Goal: Navigation & Orientation: Find specific page/section

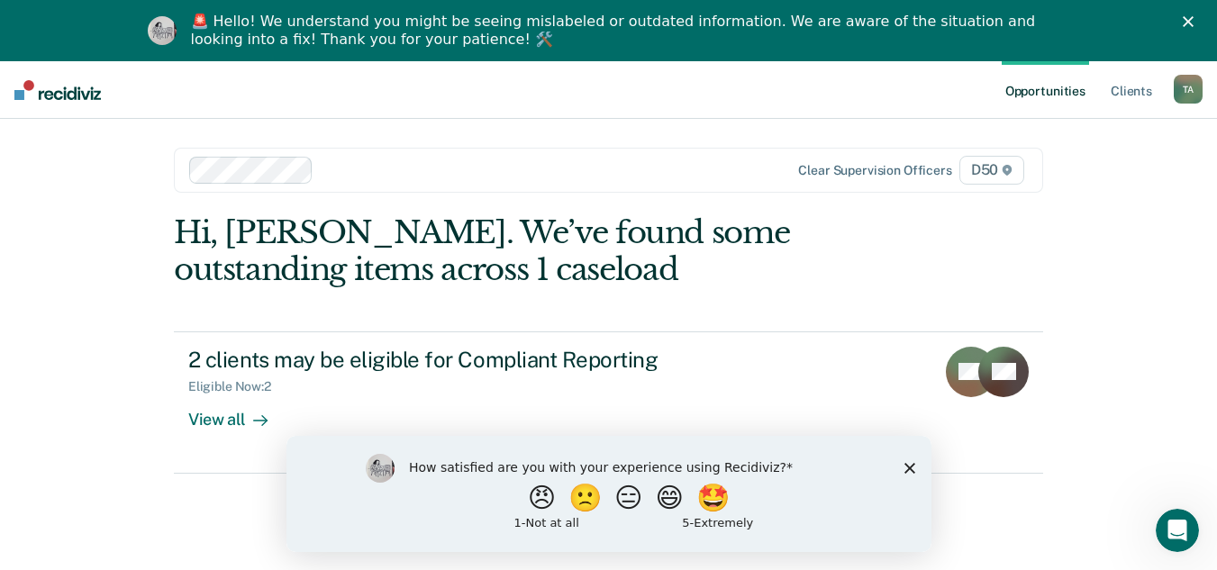
click at [683, 21] on div "🚨 Hello! We understand you might be seeing mislabeled or outdated information. …" at bounding box center [616, 31] width 851 height 36
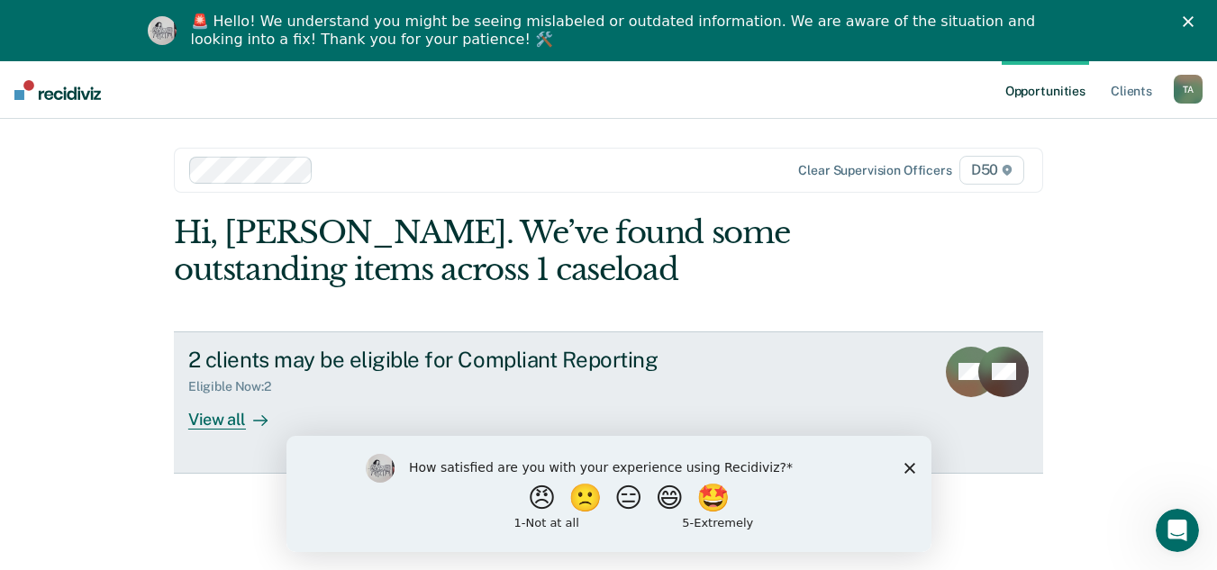
click at [249, 427] on div at bounding box center [257, 419] width 22 height 21
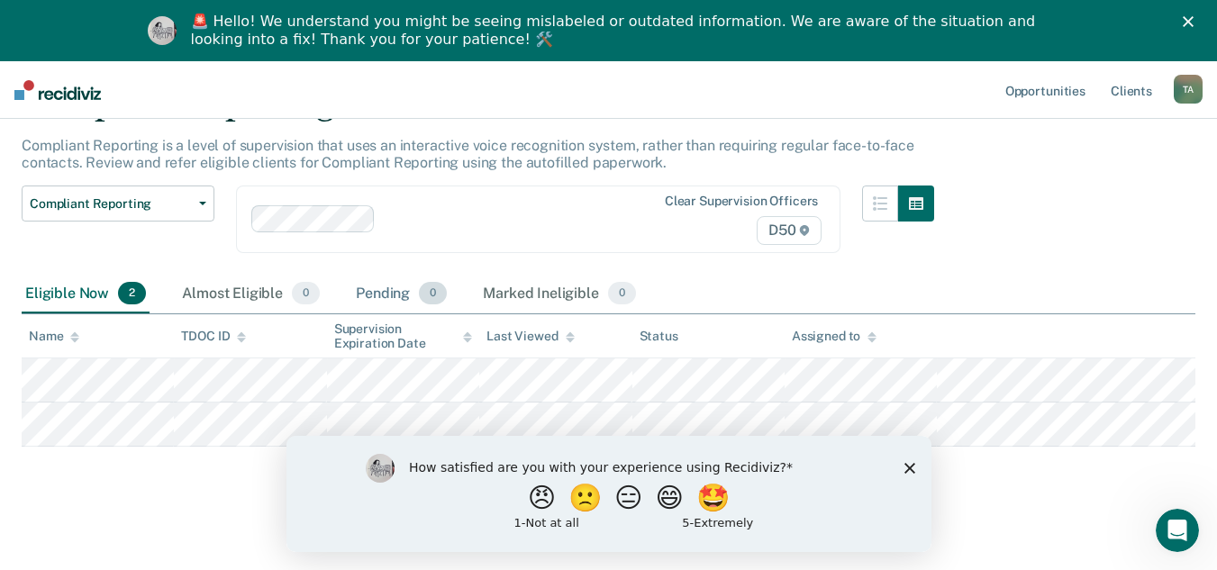
scroll to position [106, 0]
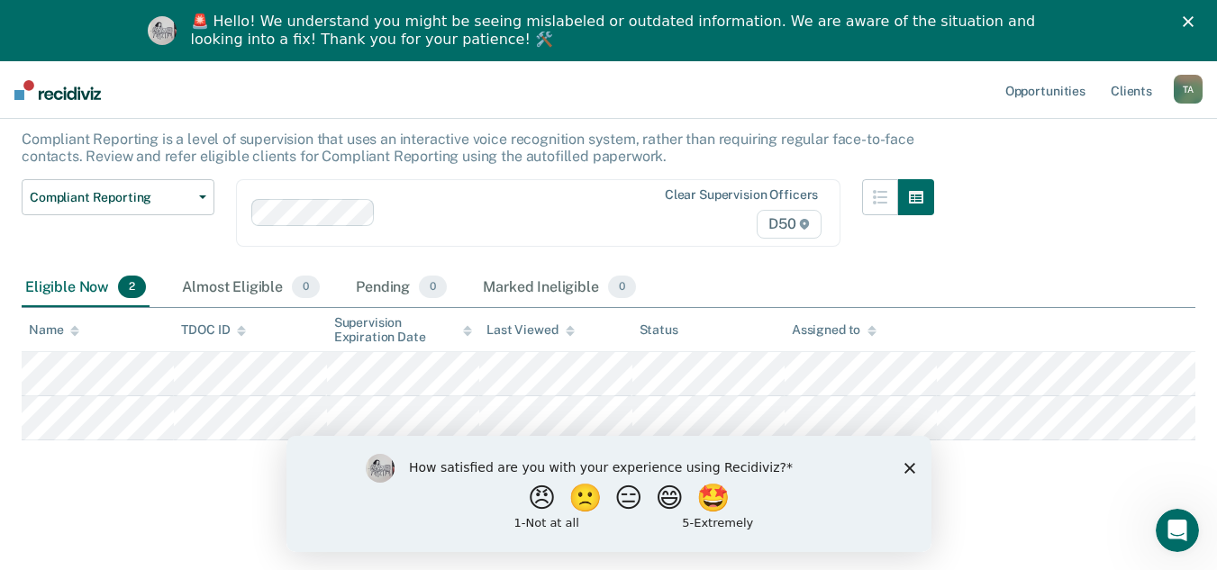
click at [909, 465] on icon "Close survey" at bounding box center [909, 467] width 11 height 11
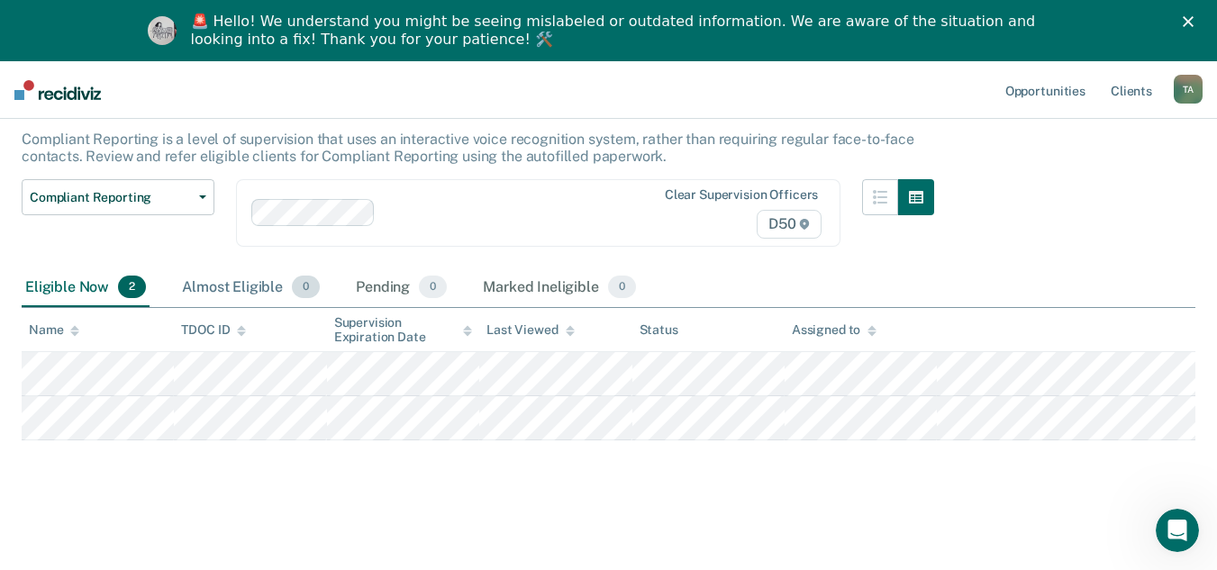
click at [237, 279] on div "Almost Eligible 0" at bounding box center [250, 288] width 145 height 40
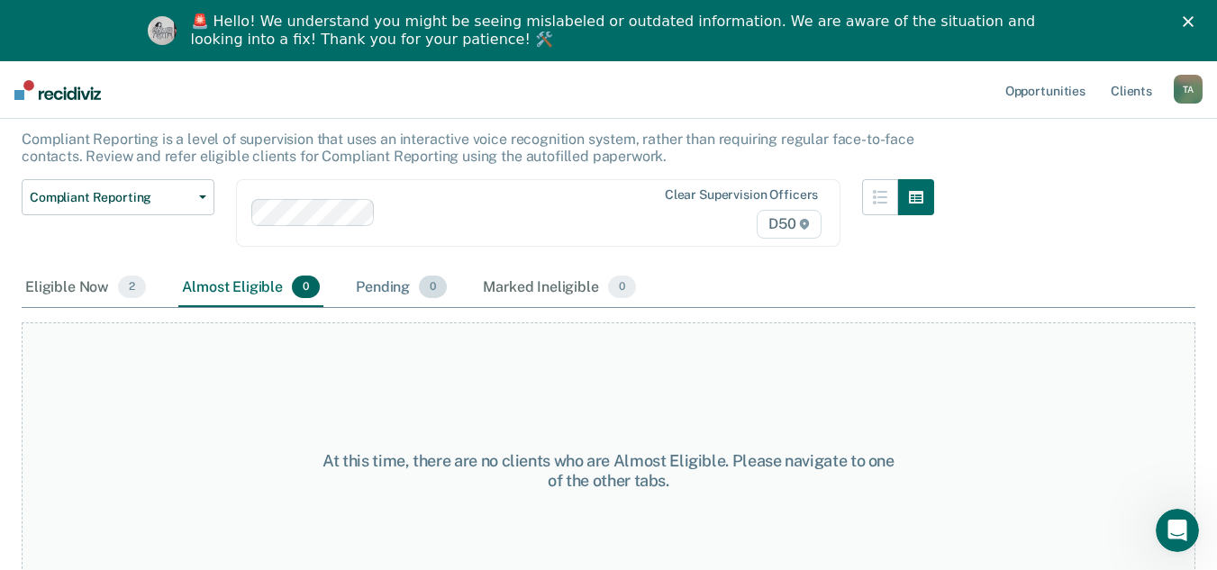
click at [377, 290] on div "Pending 0" at bounding box center [401, 288] width 98 height 40
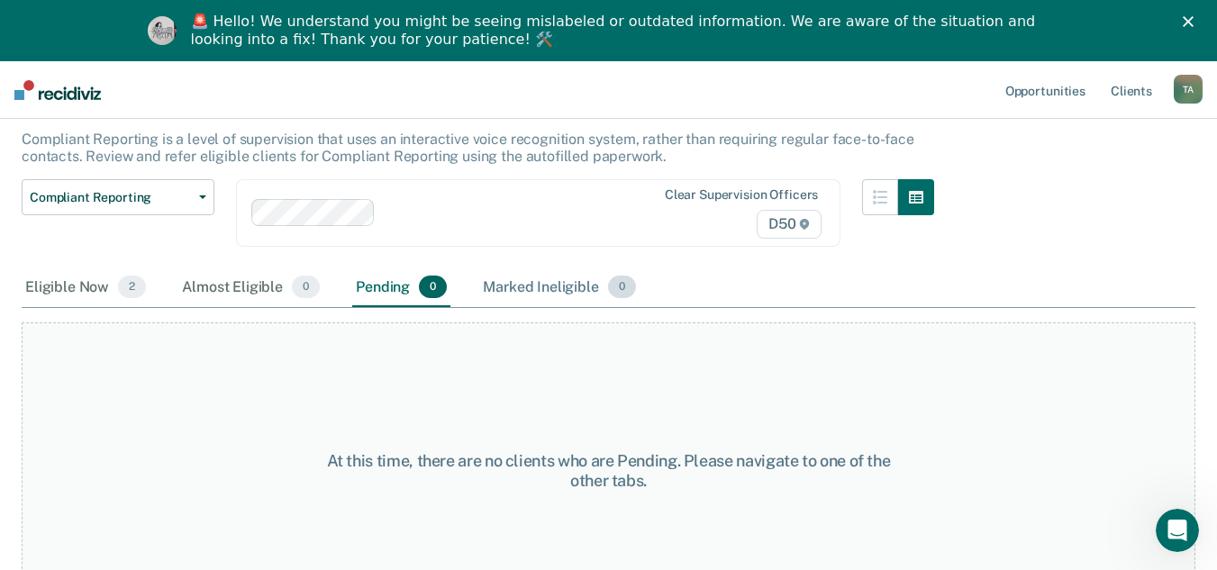
click at [505, 288] on div "Marked Ineligible 0" at bounding box center [559, 288] width 160 height 40
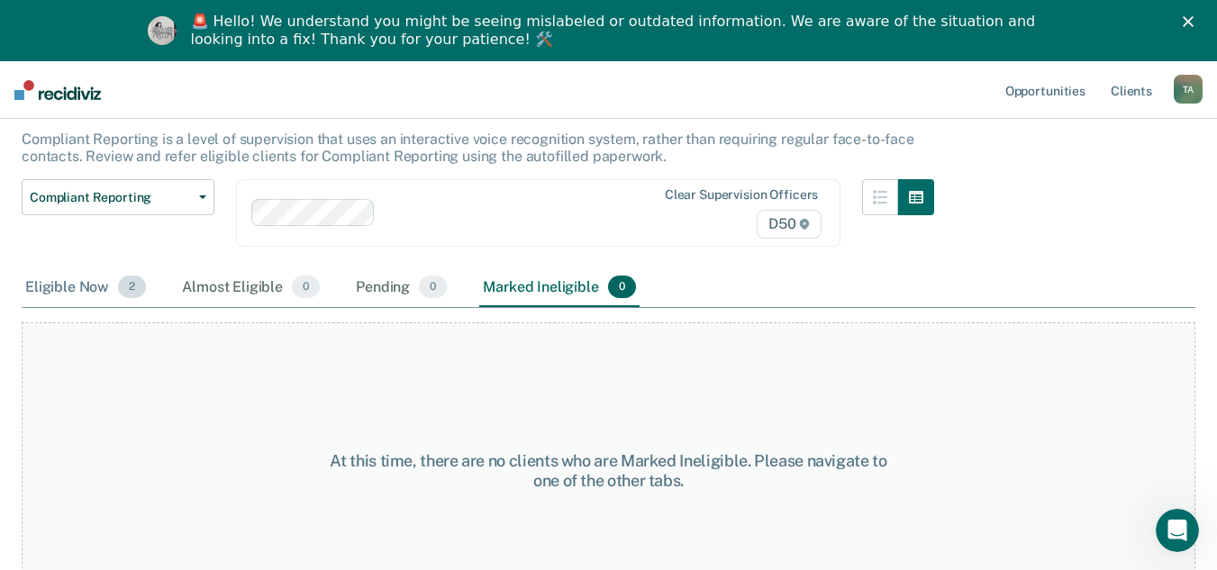
click at [74, 287] on div "Eligible Now 2" at bounding box center [86, 288] width 128 height 40
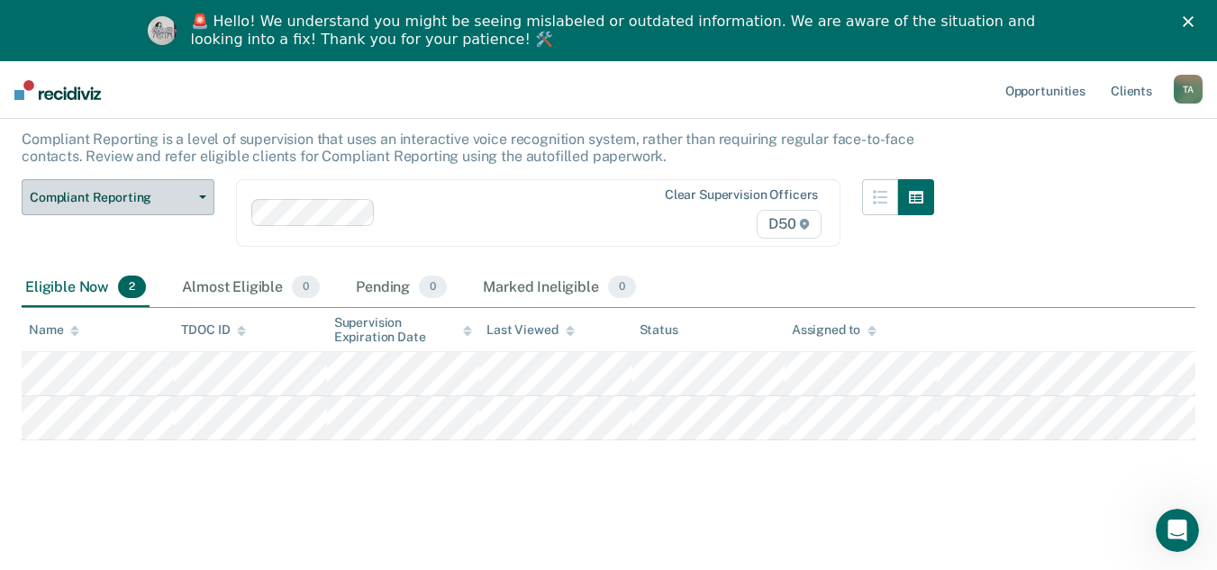
click at [166, 200] on span "Compliant Reporting" at bounding box center [111, 197] width 162 height 15
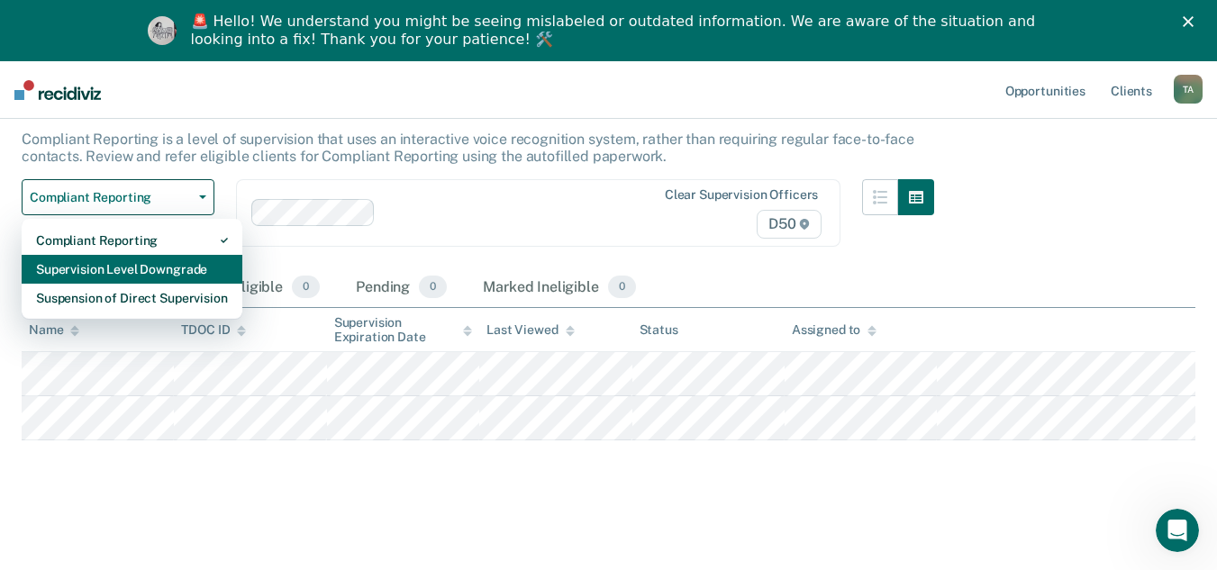
click at [147, 264] on div "Supervision Level Downgrade" at bounding box center [132, 269] width 192 height 29
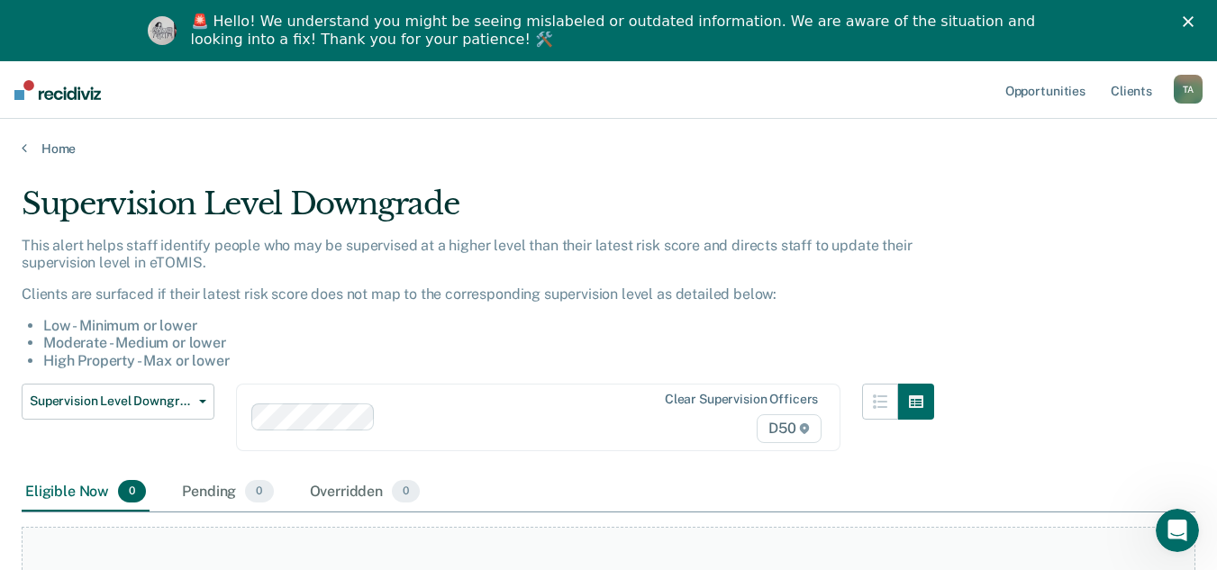
click at [92, 91] on img at bounding box center [57, 90] width 86 height 20
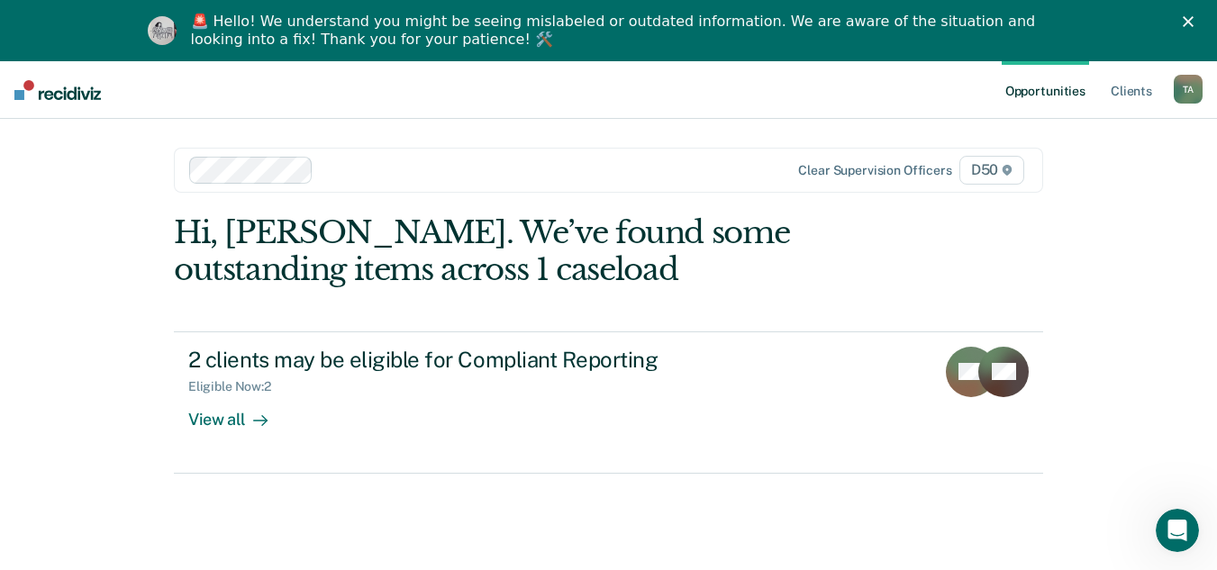
click at [1043, 88] on link "Opportunities" at bounding box center [1045, 90] width 87 height 58
click at [1120, 87] on link "Client s" at bounding box center [1131, 90] width 49 height 58
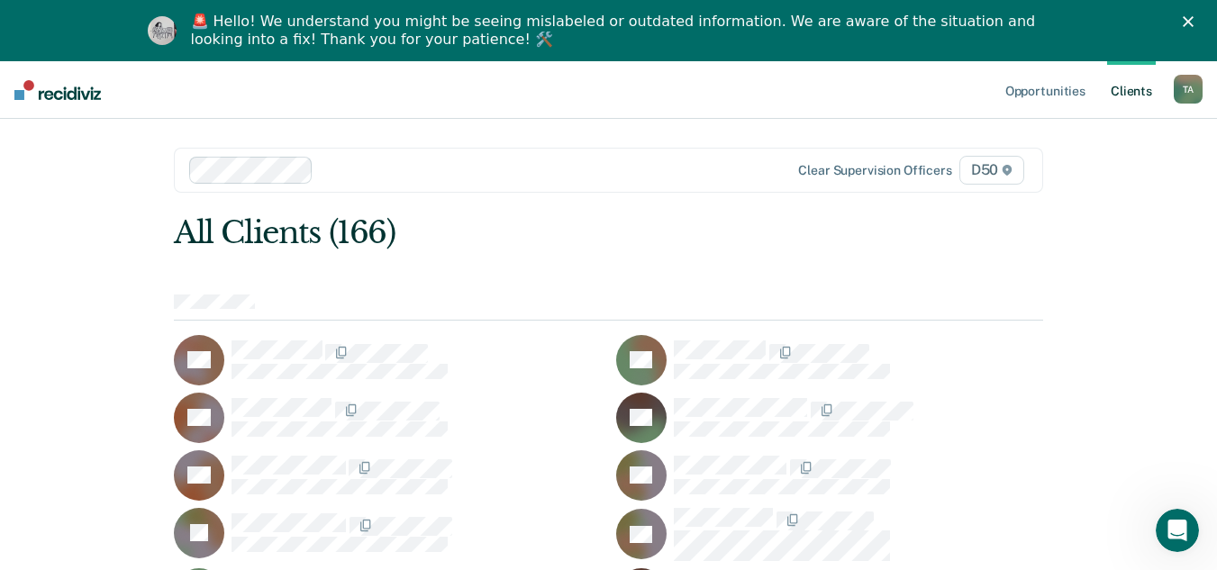
click at [1183, 91] on div "T A" at bounding box center [1188, 89] width 29 height 29
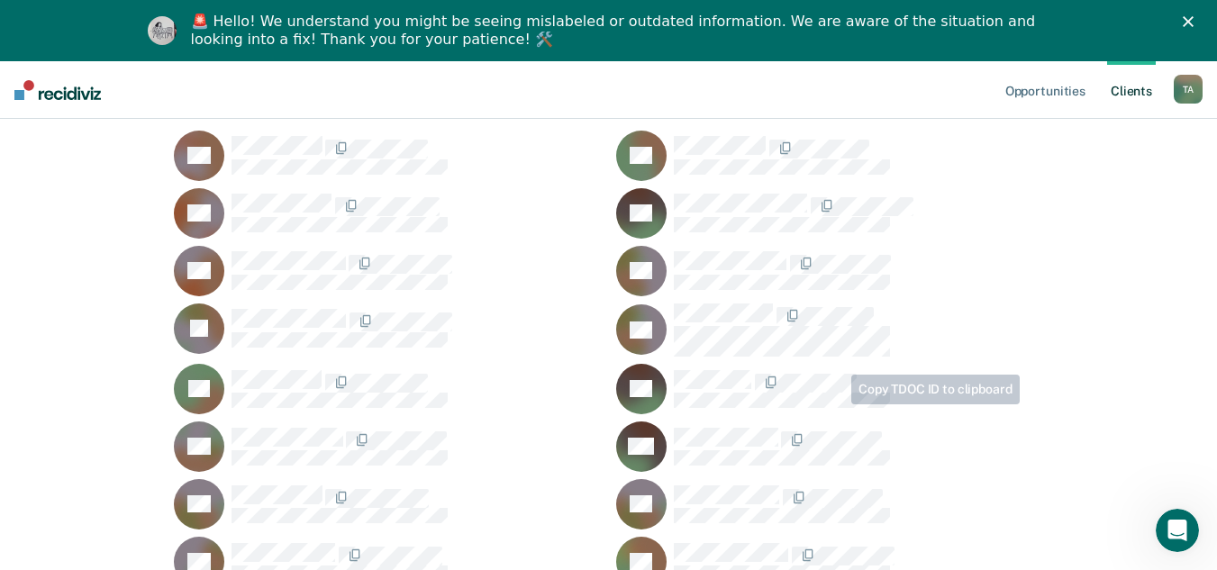
scroll to position [198, 0]
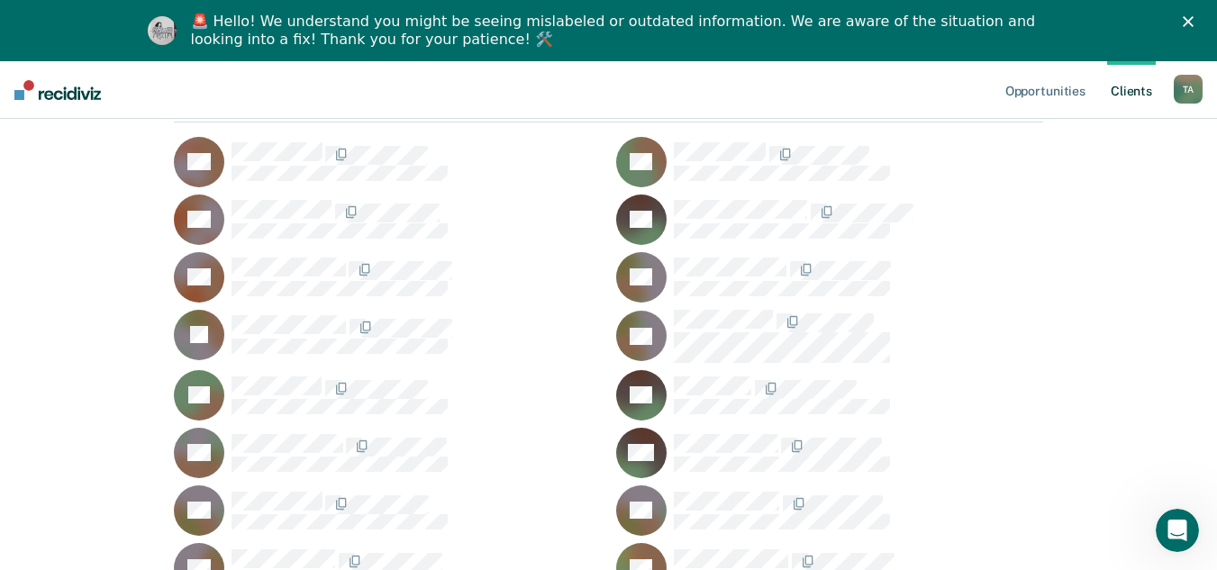
click at [1194, 23] on polygon "Close" at bounding box center [1188, 21] width 11 height 11
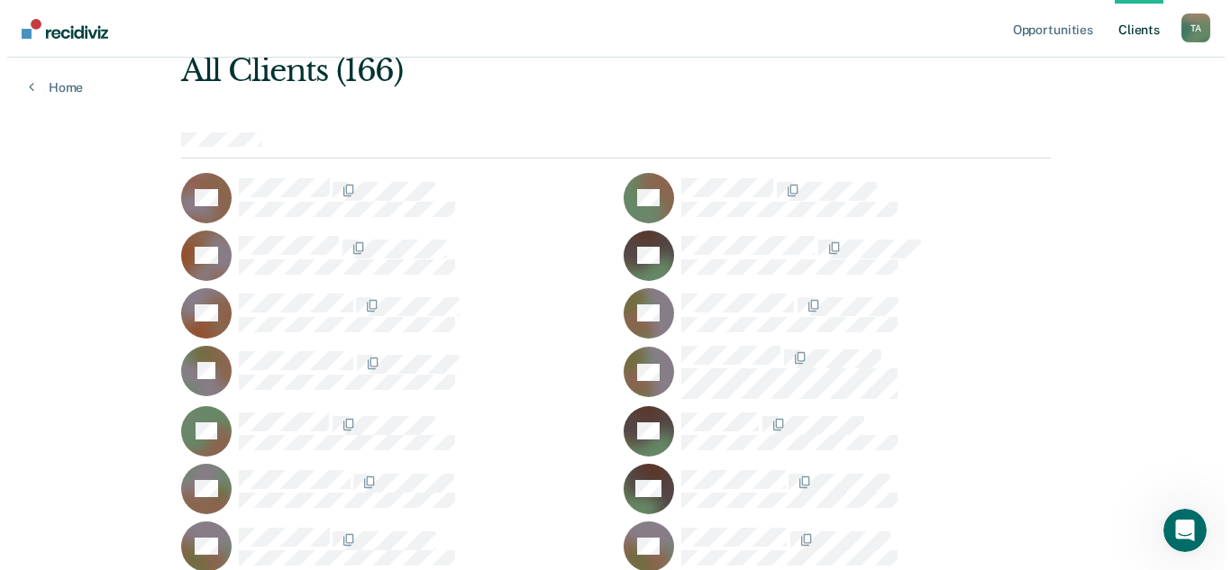
scroll to position [0, 0]
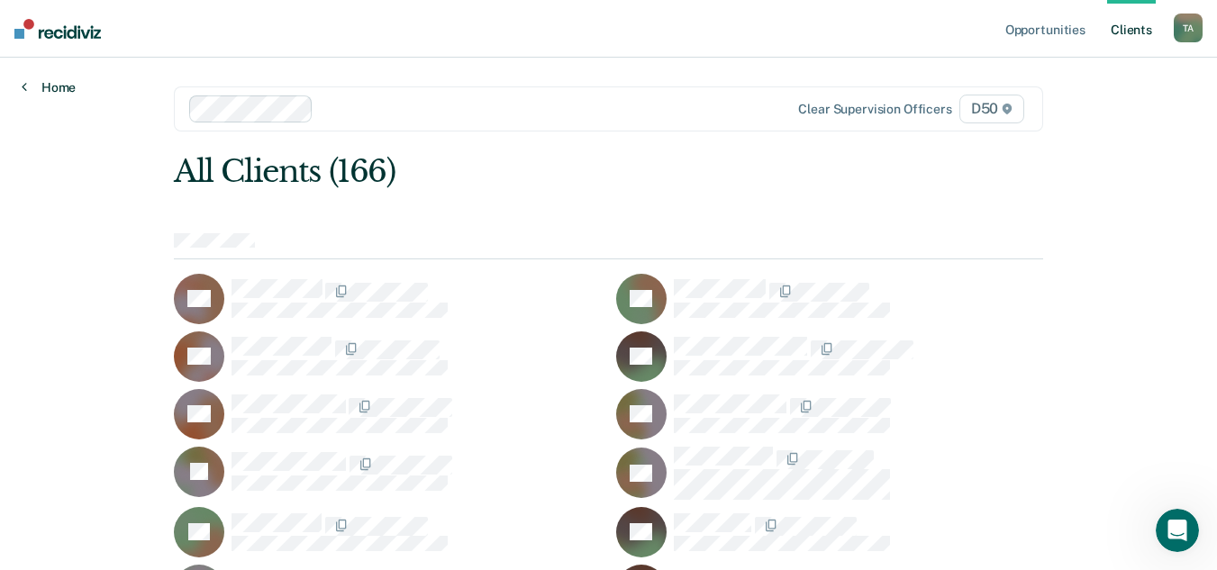
click at [37, 85] on link "Home" at bounding box center [49, 87] width 54 height 16
